Goal: Task Accomplishment & Management: Manage account settings

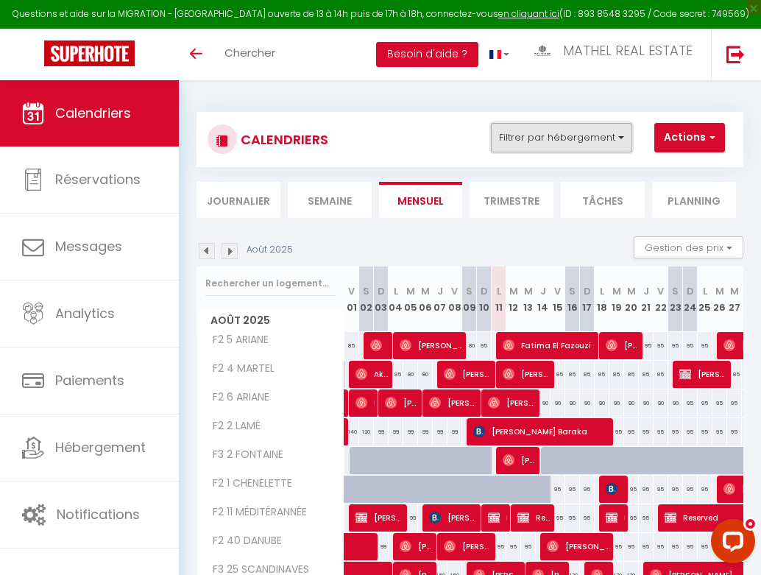
click at [583, 140] on button "Filtrer par hébergement" at bounding box center [561, 137] width 141 height 29
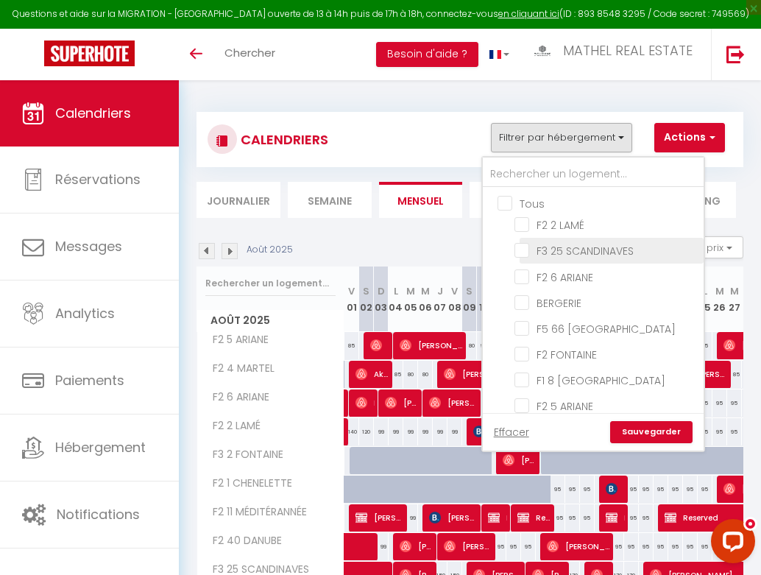
click at [555, 253] on input "F3 25 SCANDINAVES" at bounding box center [606, 249] width 184 height 15
checkbox input "true"
checkbox input "false"
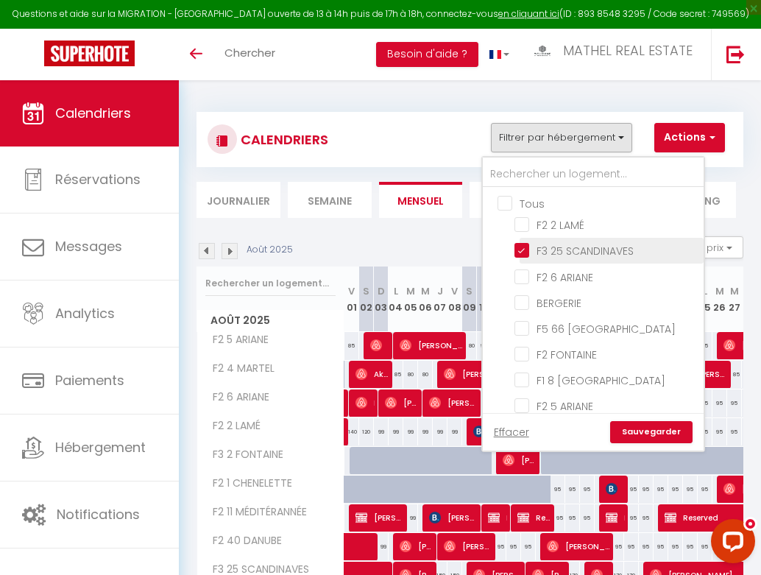
checkbox input "false"
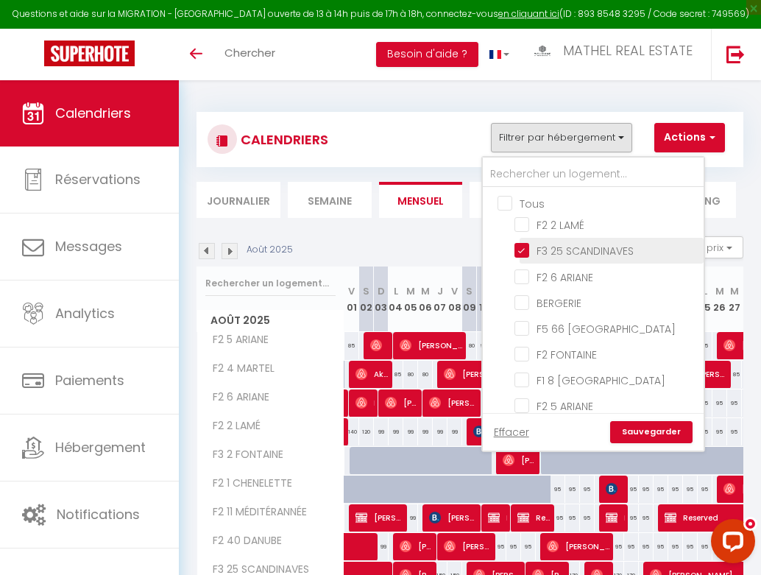
checkbox input "false"
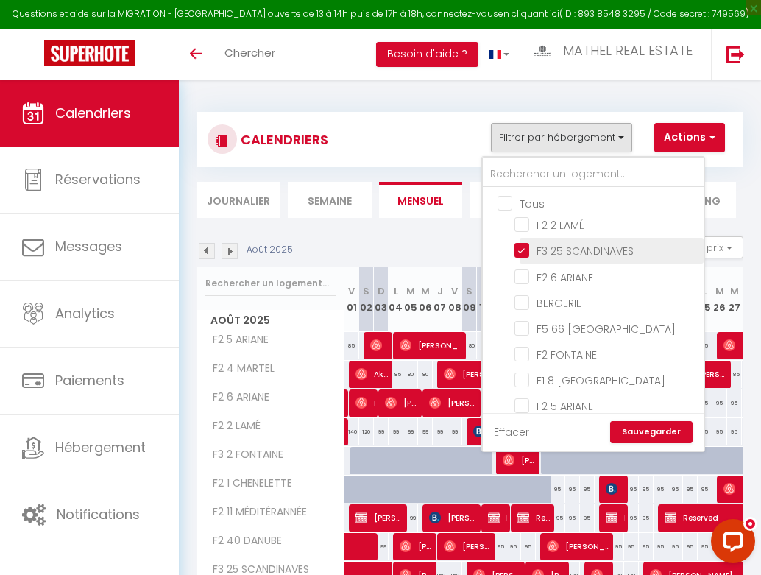
checkbox input "false"
click at [650, 435] on link "Sauvegarder" at bounding box center [651, 432] width 82 height 22
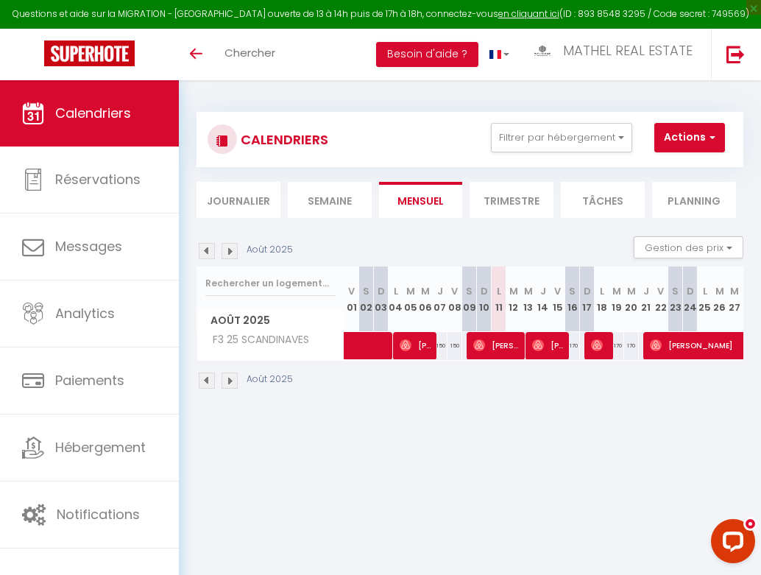
click at [205, 256] on img at bounding box center [207, 251] width 16 height 16
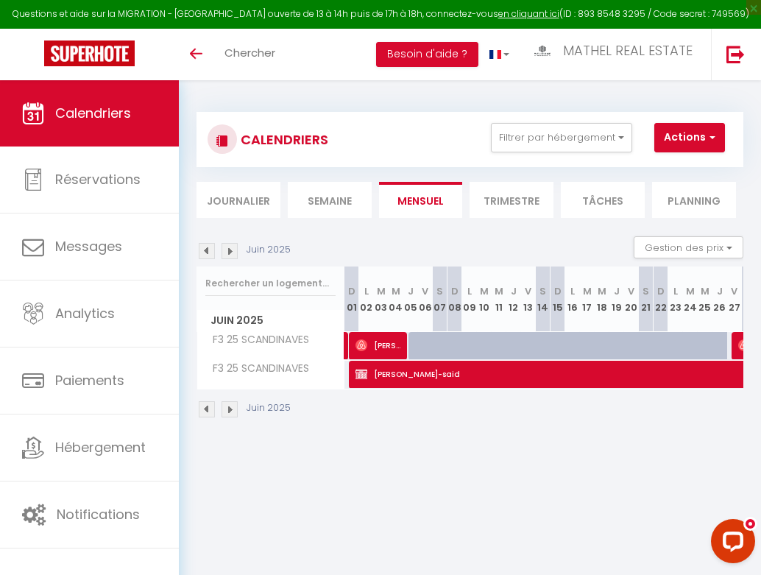
click at [208, 251] on img at bounding box center [207, 251] width 16 height 16
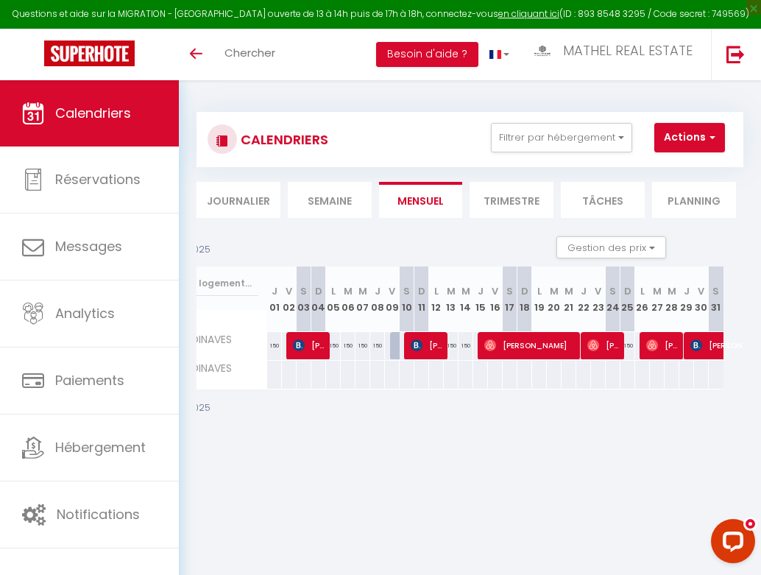
scroll to position [0, 125]
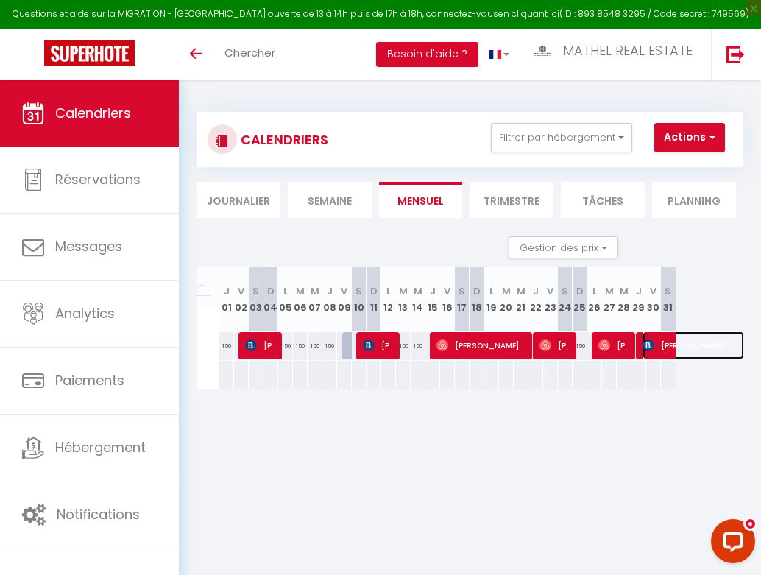
click at [647, 348] on img at bounding box center [648, 345] width 12 height 12
select select "OK"
select select "KO"
select select "0"
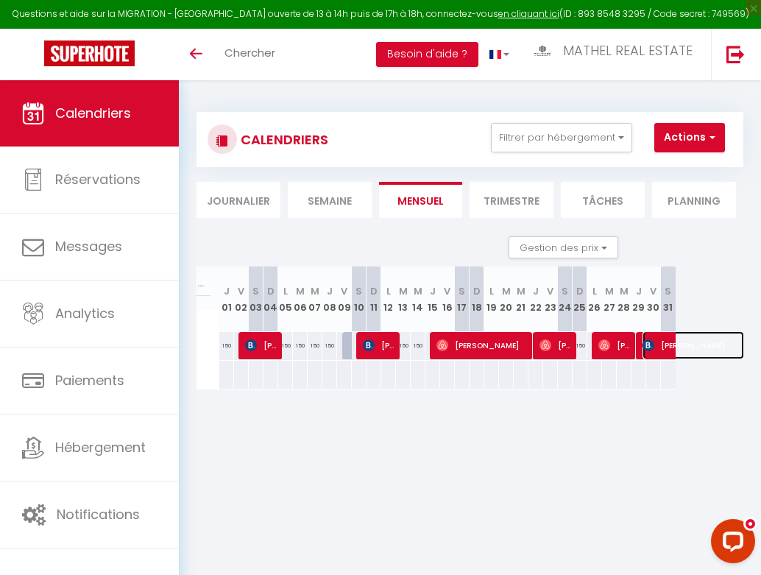
select select "1"
select select
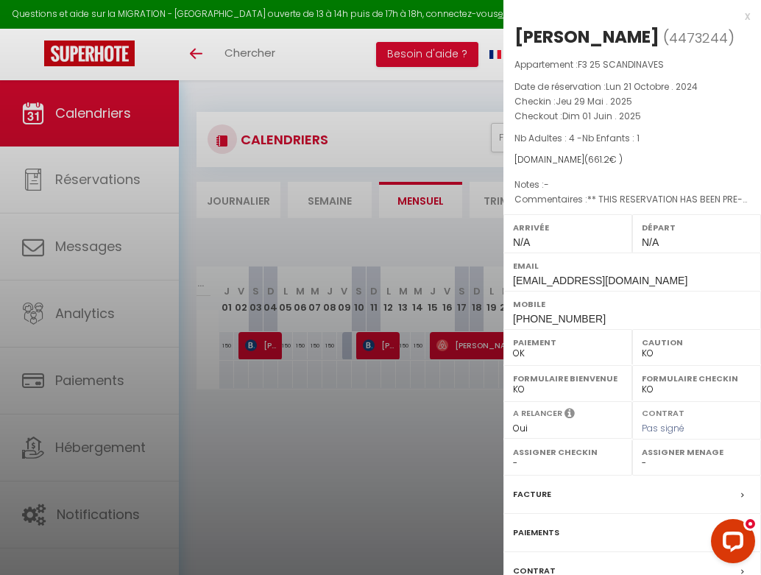
click at [341, 394] on div at bounding box center [380, 287] width 761 height 575
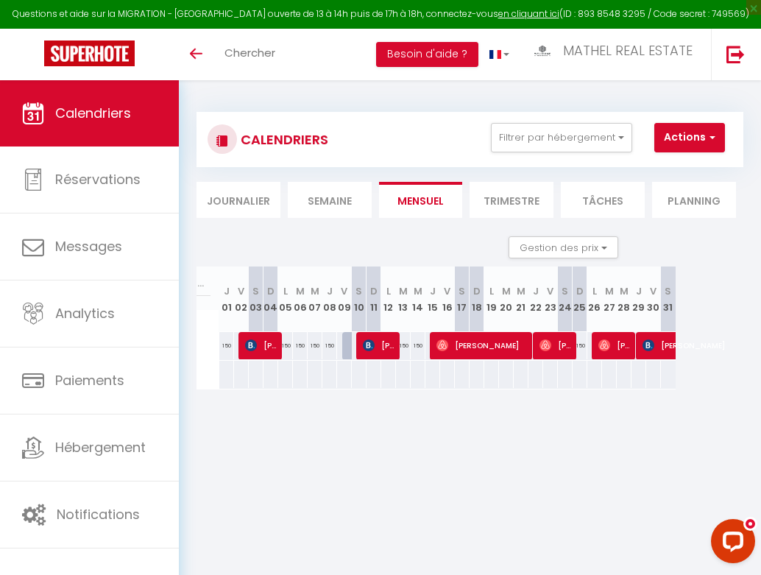
scroll to position [0, 0]
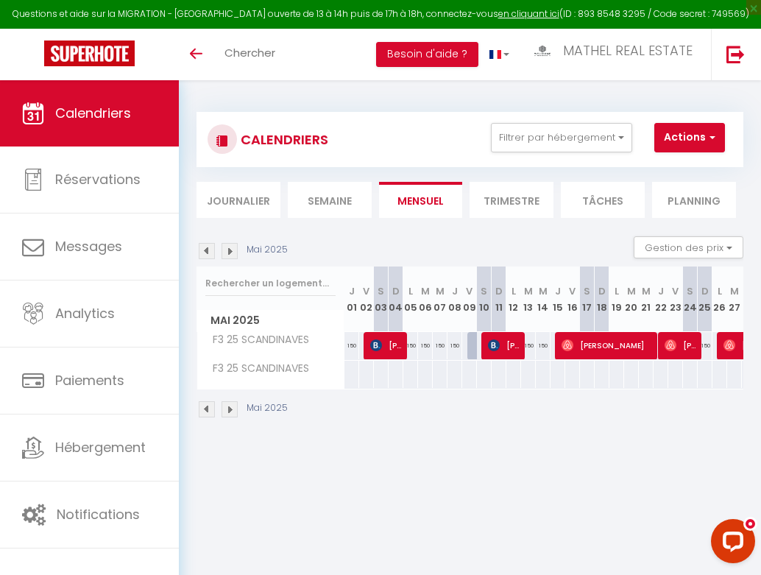
click at [227, 251] on img at bounding box center [229, 251] width 16 height 16
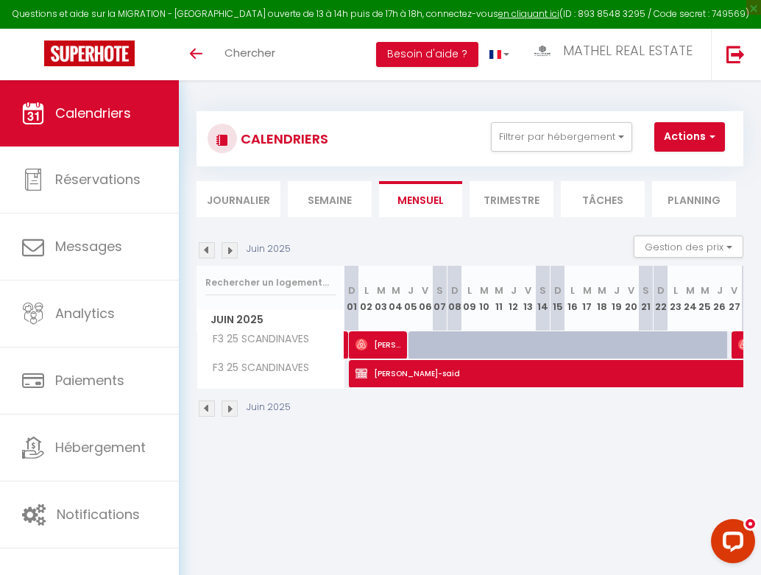
click at [224, 252] on img at bounding box center [229, 250] width 16 height 16
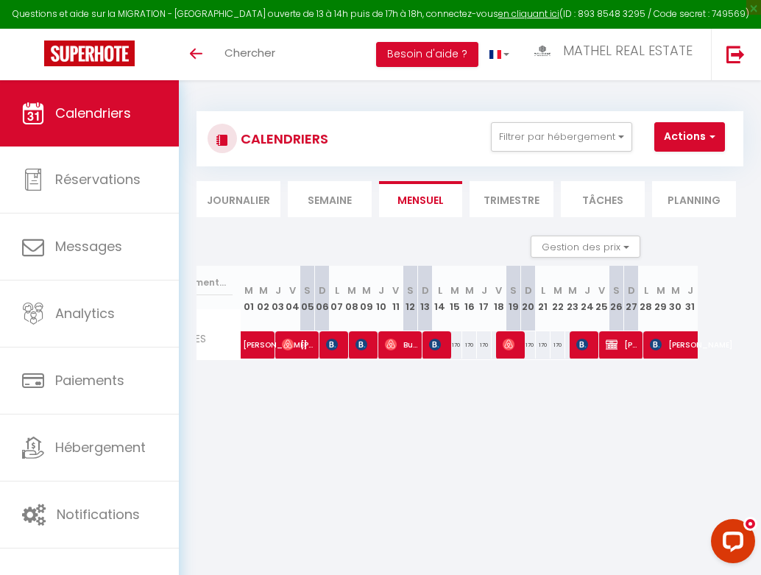
scroll to position [0, 104]
